Goal: Navigation & Orientation: Find specific page/section

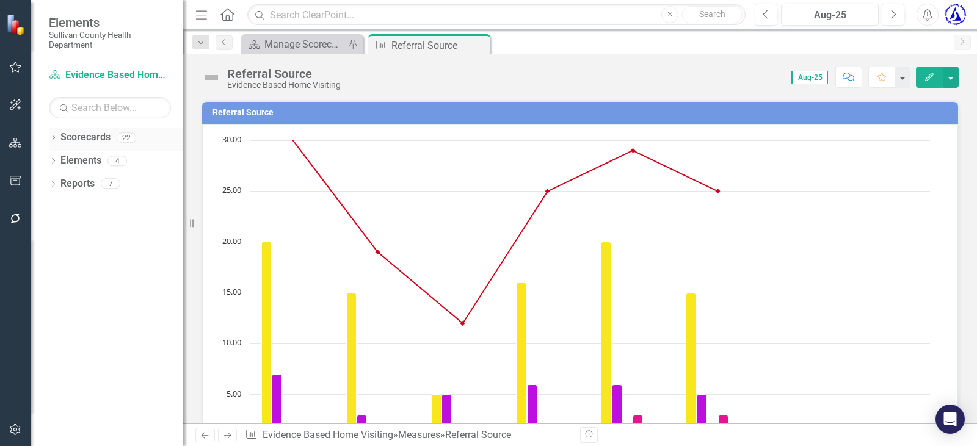
click at [67, 133] on link "Scorecards" at bounding box center [85, 138] width 50 height 14
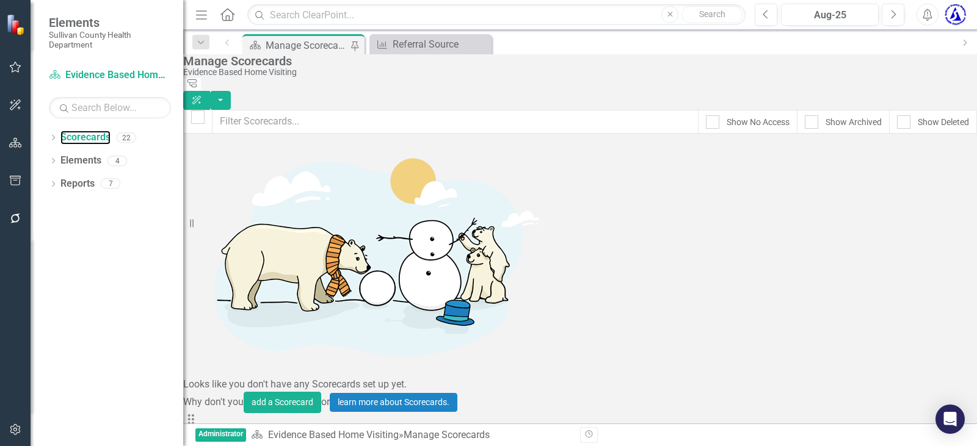
scroll to position [556, 0]
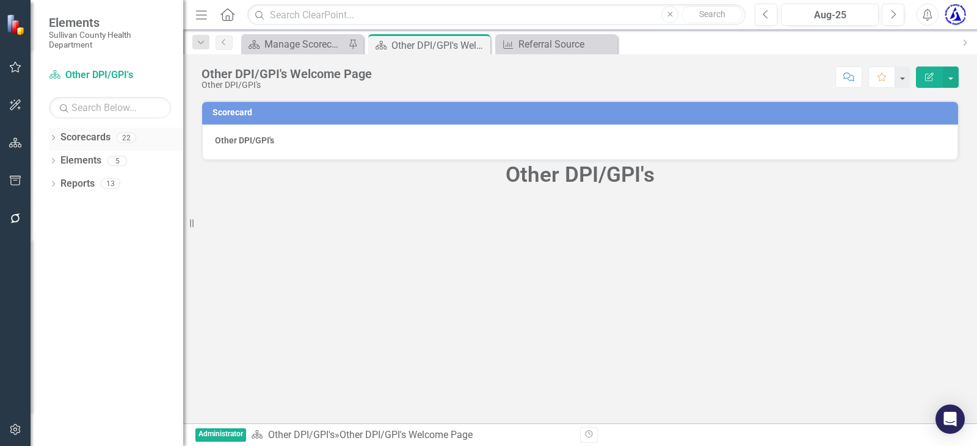
click at [85, 139] on link "Scorecards" at bounding box center [85, 138] width 50 height 14
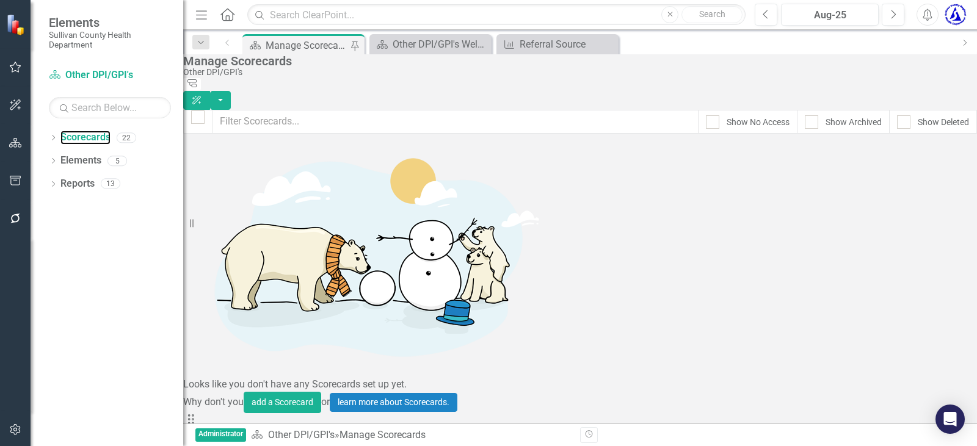
scroll to position [250, 0]
click at [13, 67] on icon "button" at bounding box center [15, 67] width 13 height 10
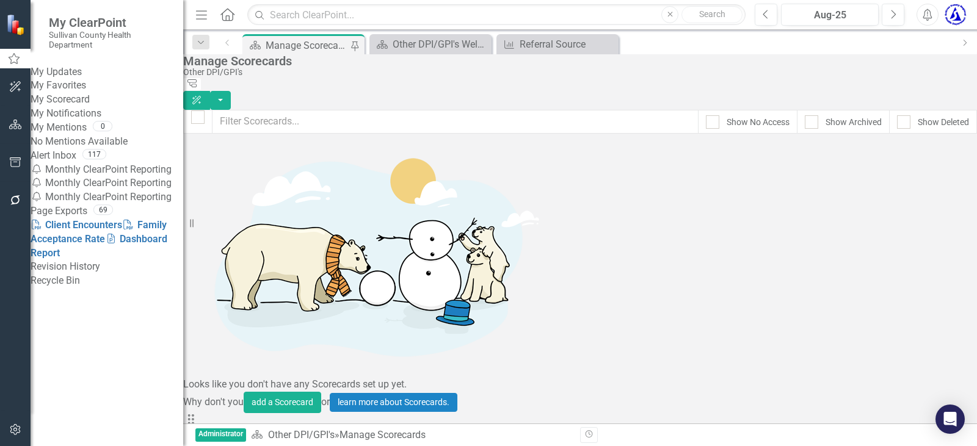
click at [87, 107] on link "My Scorecard" at bounding box center [107, 100] width 153 height 14
